Goal: Task Accomplishment & Management: Manage account settings

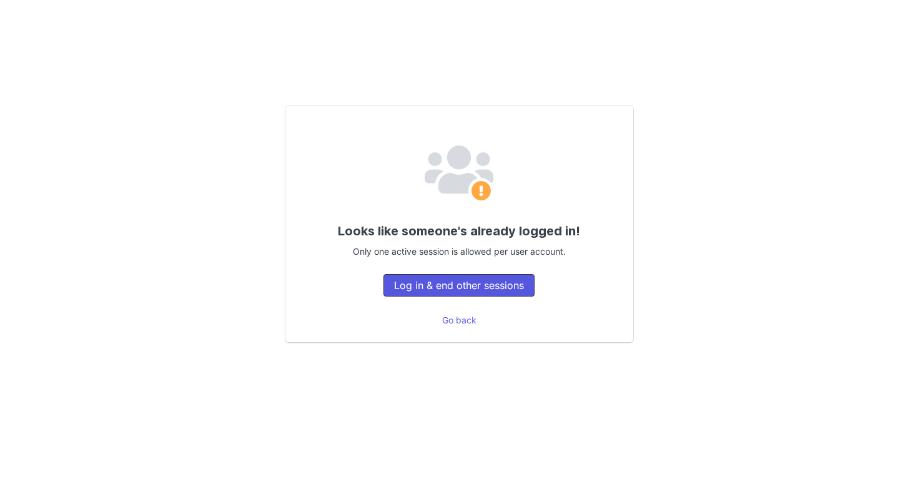
click at [443, 291] on button "Log in & end other sessions" at bounding box center [458, 285] width 151 height 22
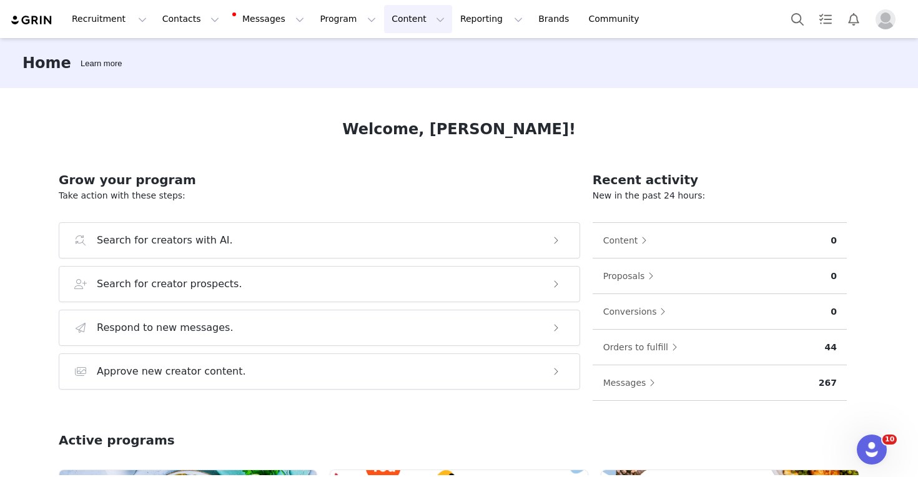
click at [384, 22] on button "Content Content" at bounding box center [418, 19] width 68 height 28
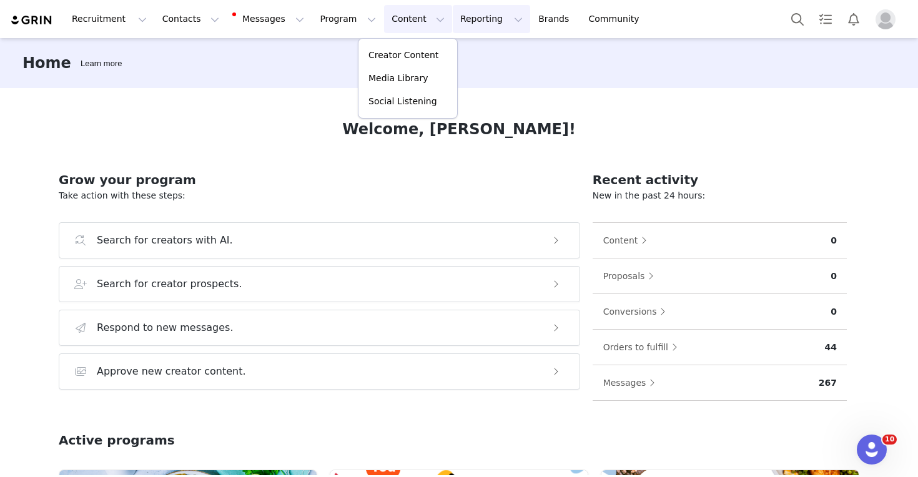
click at [457, 22] on button "Reporting Reporting" at bounding box center [491, 19] width 77 height 28
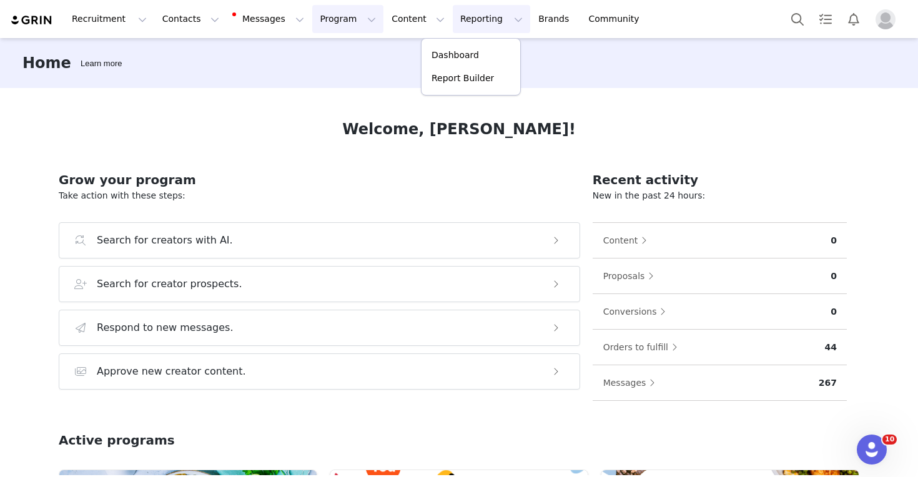
click at [313, 16] on button "Program Program" at bounding box center [347, 19] width 71 height 28
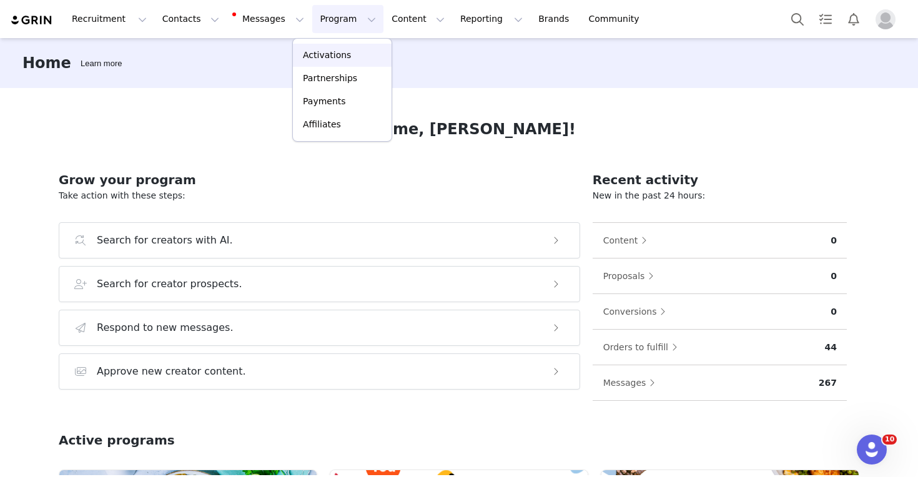
click at [323, 52] on p "Activations" at bounding box center [327, 55] width 48 height 13
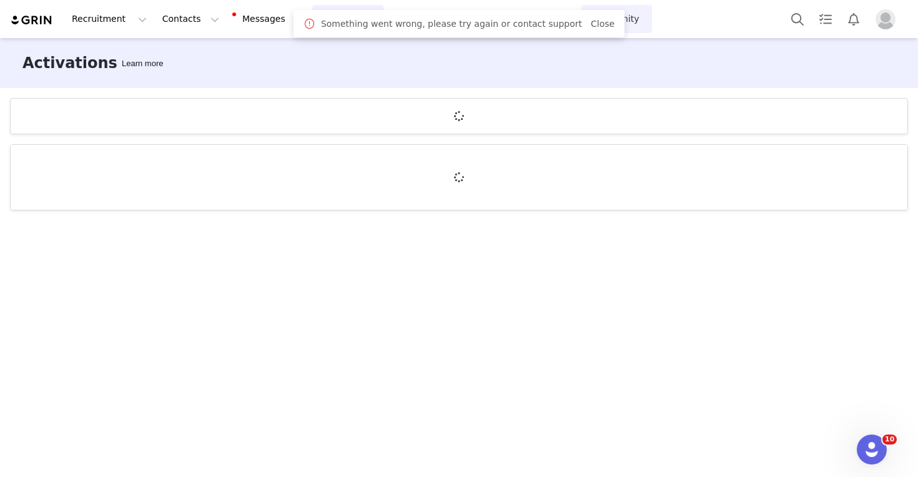
click at [591, 26] on link "Close" at bounding box center [603, 24] width 24 height 10
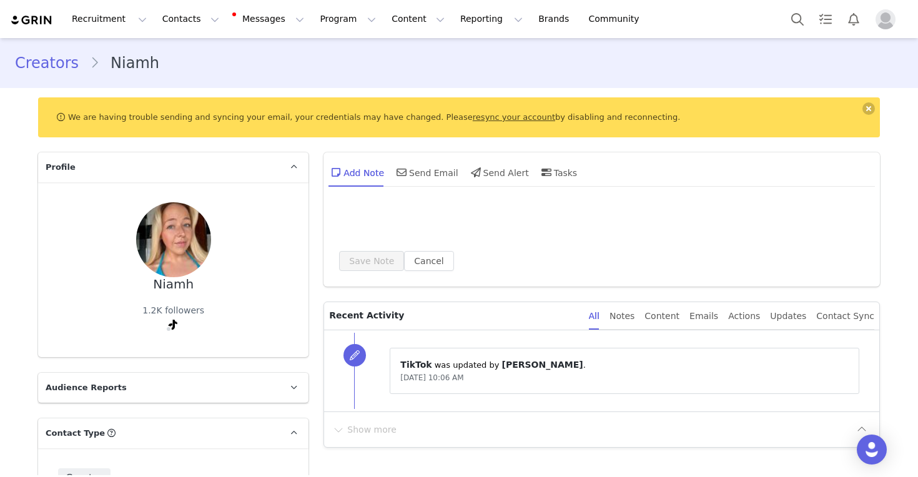
type input "+1 (United States)"
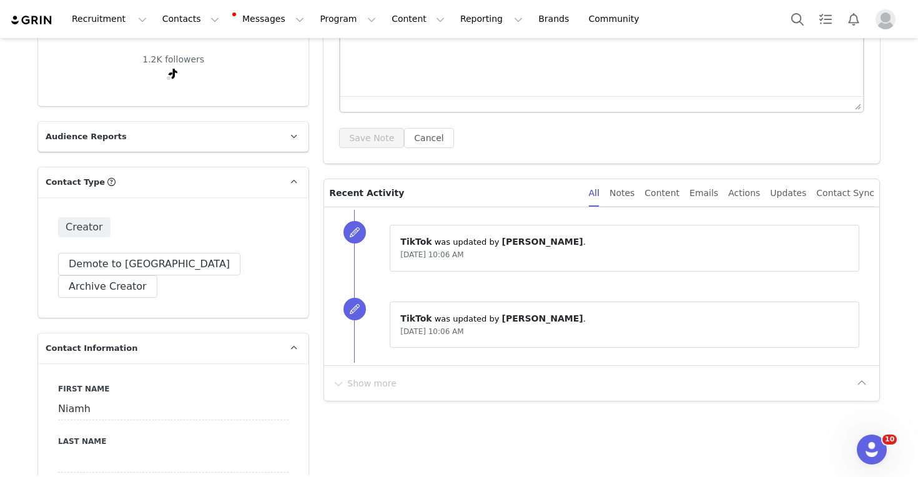
scroll to position [456, 0]
